Goal: Task Accomplishment & Management: Use online tool/utility

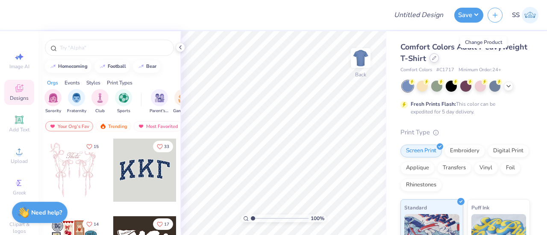
click at [436, 59] on icon at bounding box center [433, 57] width 3 height 3
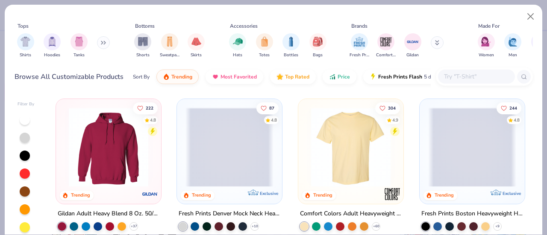
click at [443, 79] on input "text" at bounding box center [476, 77] width 66 height 10
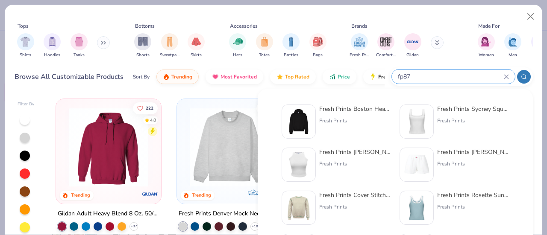
type input "fp87"
click at [348, 107] on div "Fresh Prints Boston Heavyweight Hoodie" at bounding box center [355, 109] width 72 height 9
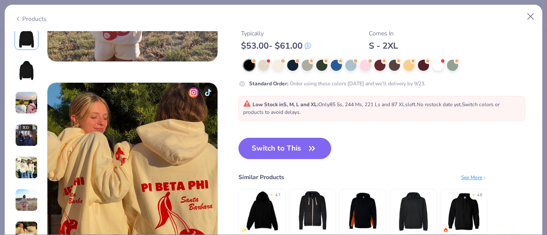
scroll to position [1038, 0]
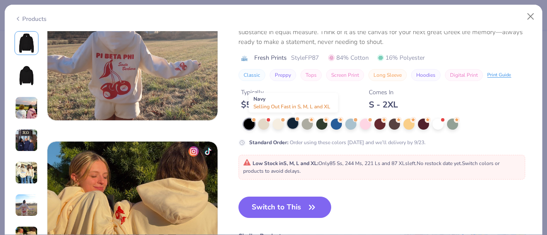
click at [295, 124] on div at bounding box center [292, 123] width 11 height 11
click at [298, 212] on button "Switch to This" at bounding box center [284, 207] width 93 height 21
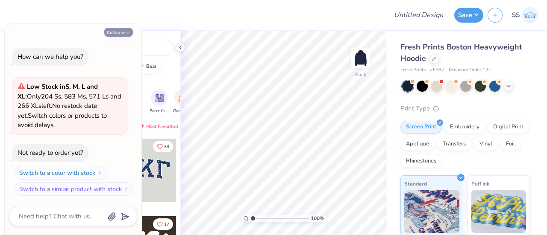
click at [123, 32] on button "Collapse" at bounding box center [118, 32] width 29 height 9
type textarea "x"
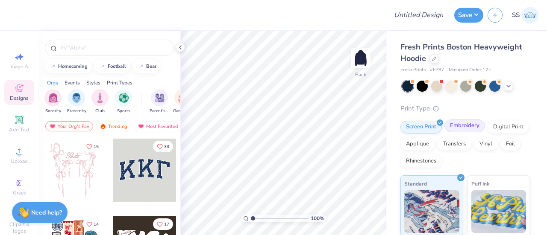
click at [463, 129] on div "Embroidery" at bounding box center [464, 126] width 41 height 13
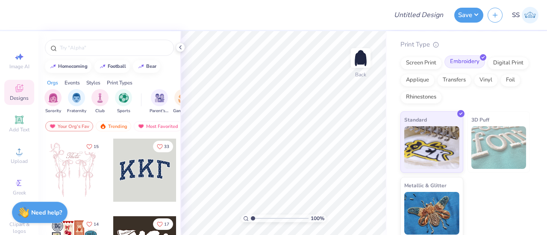
scroll to position [67, 0]
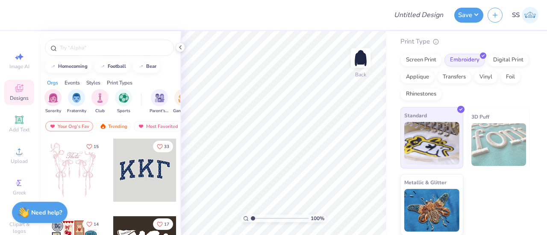
click at [430, 145] on img at bounding box center [431, 143] width 55 height 43
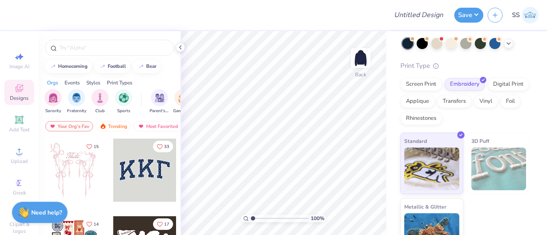
scroll to position [0, 0]
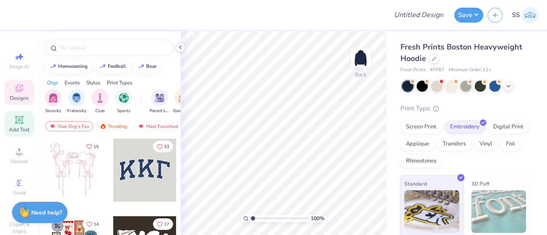
click at [21, 133] on span "Add Text" at bounding box center [19, 129] width 20 height 7
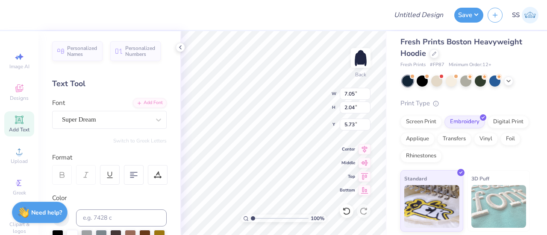
scroll to position [5, 0]
click at [434, 105] on circle at bounding box center [435, 102] width 5 height 5
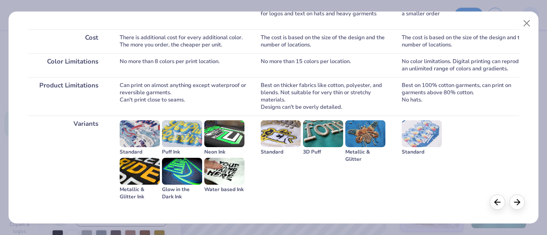
scroll to position [230, 0]
click at [517, 207] on div at bounding box center [516, 200] width 15 height 15
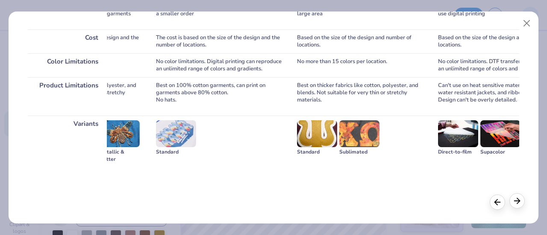
click at [517, 207] on div at bounding box center [516, 200] width 15 height 15
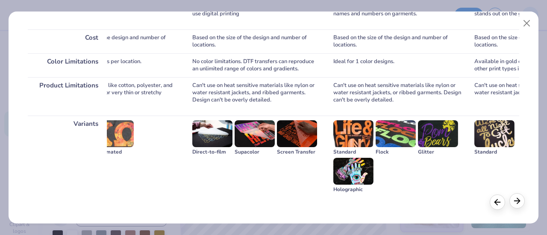
click at [517, 207] on div at bounding box center [516, 200] width 15 height 15
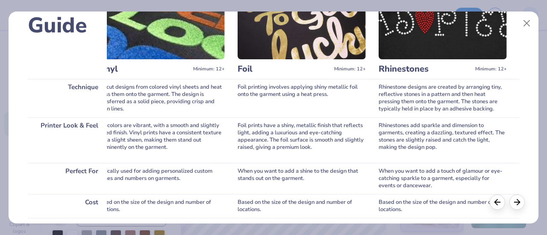
scroll to position [61, 0]
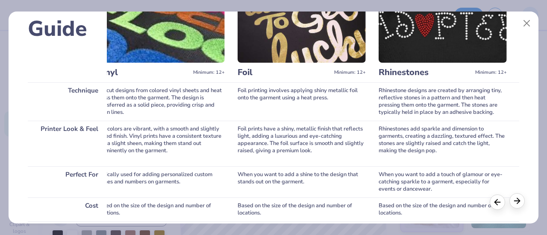
click at [518, 202] on icon at bounding box center [516, 200] width 9 height 9
click at [525, 21] on button "Close" at bounding box center [526, 23] width 16 height 16
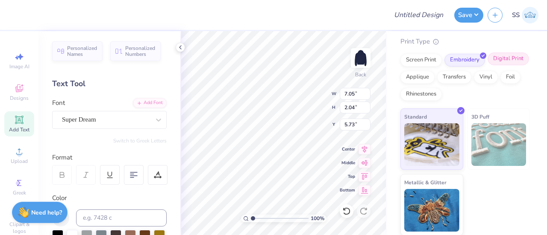
scroll to position [0, 0]
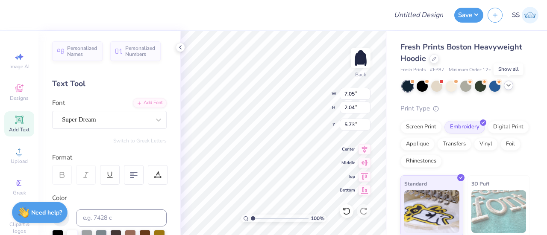
click at [509, 85] on icon at bounding box center [508, 85] width 7 height 7
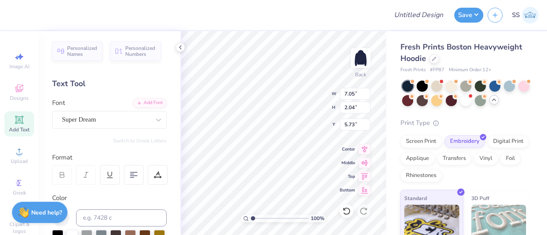
scroll to position [82, 0]
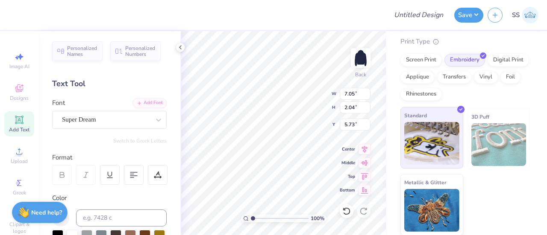
click at [425, 139] on img at bounding box center [431, 143] width 55 height 43
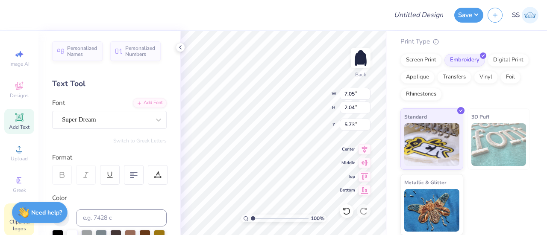
scroll to position [0, 0]
click at [87, 52] on span "Personalized Names" at bounding box center [82, 50] width 30 height 12
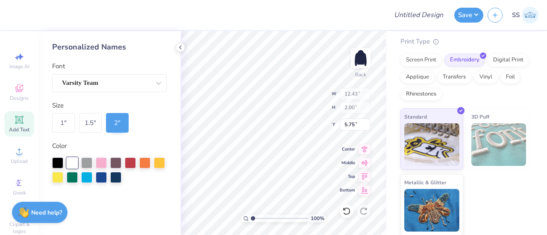
type input "12.43"
type input "2.00"
type input "3.73"
type input "7.05"
type input "2.04"
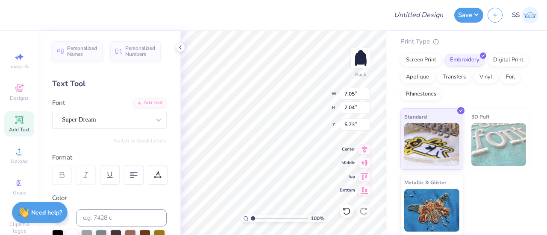
type input "6.75"
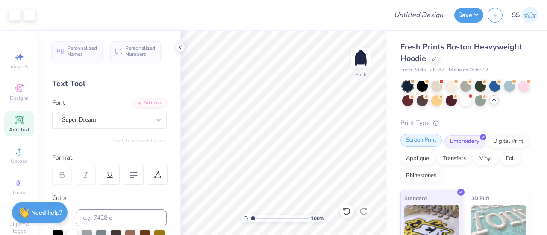
click at [427, 141] on div "Screen Print" at bounding box center [420, 140] width 41 height 13
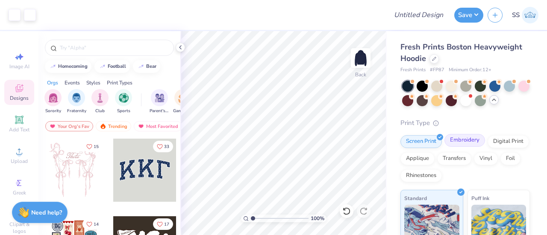
click at [458, 143] on div "Embroidery" at bounding box center [464, 140] width 41 height 13
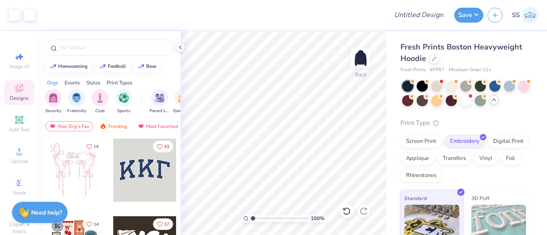
scroll to position [82, 0]
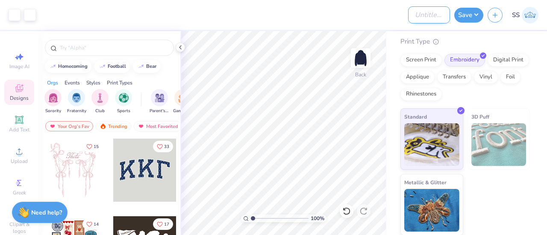
click at [406, 13] on div "Art colors Design Title Save SS" at bounding box center [273, 15] width 547 height 30
type input "test 09"
click at [471, 16] on button "Save" at bounding box center [468, 13] width 29 height 15
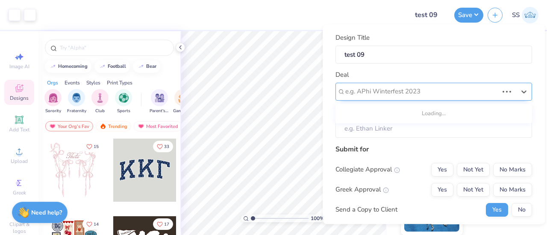
click at [425, 93] on div at bounding box center [421, 92] width 153 height 12
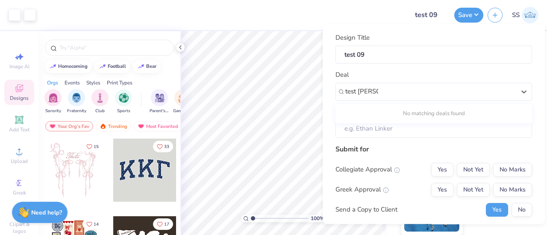
drag, startPoint x: 356, startPoint y: 92, endPoint x: 335, endPoint y: 92, distance: 21.3
click at [335, 92] on div "Design Title test 09 Deal Use Up and Down to choose options, press Enter to sel…" at bounding box center [433, 124] width 222 height 200
type input "[PERSON_NAME]"
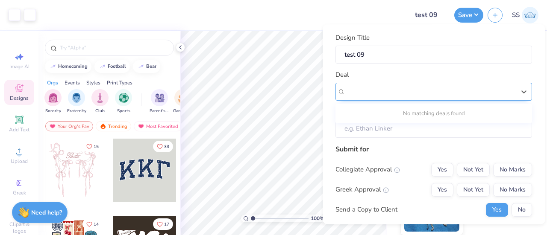
click at [383, 88] on div at bounding box center [430, 92] width 170 height 12
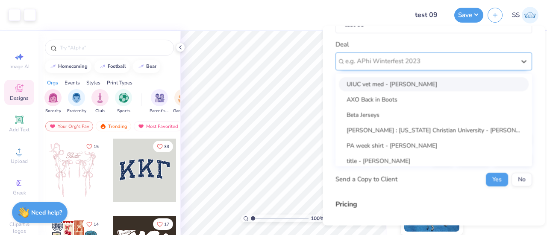
click at [383, 70] on div "option UIUC vet med - [PERSON_NAME] focused, 1 of 25. 25 results available. Use…" at bounding box center [433, 61] width 196 height 18
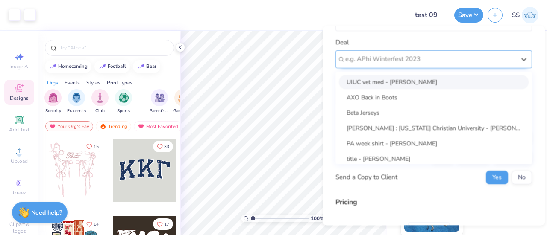
scroll to position [35, 0]
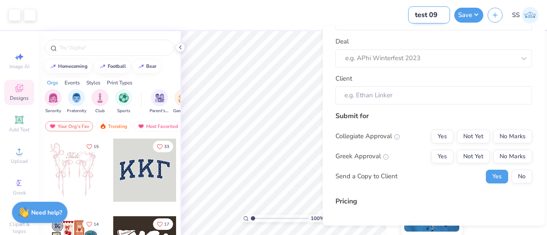
click at [436, 18] on input "test 09" at bounding box center [429, 14] width 42 height 17
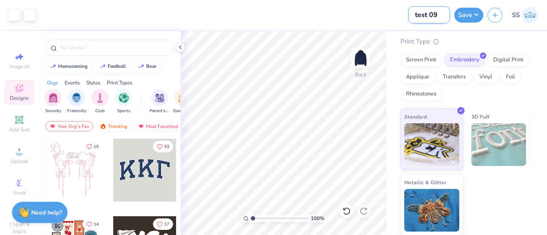
click at [436, 18] on input "test 09" at bounding box center [429, 14] width 42 height 17
